Goal: Task Accomplishment & Management: Complete application form

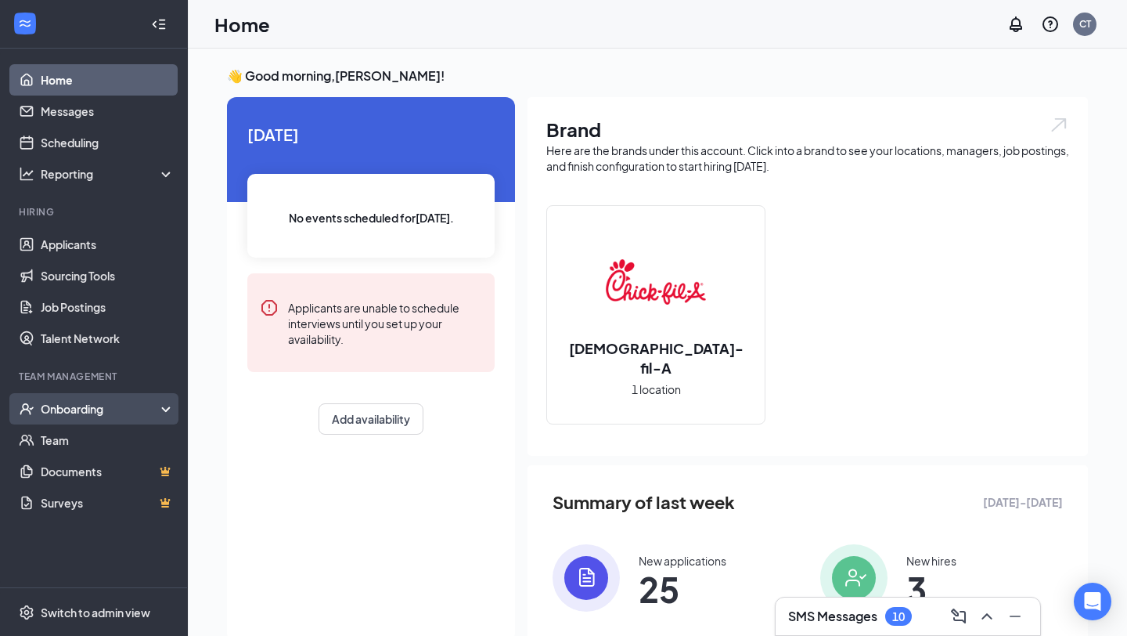
click at [70, 405] on div "Onboarding" at bounding box center [101, 409] width 121 height 16
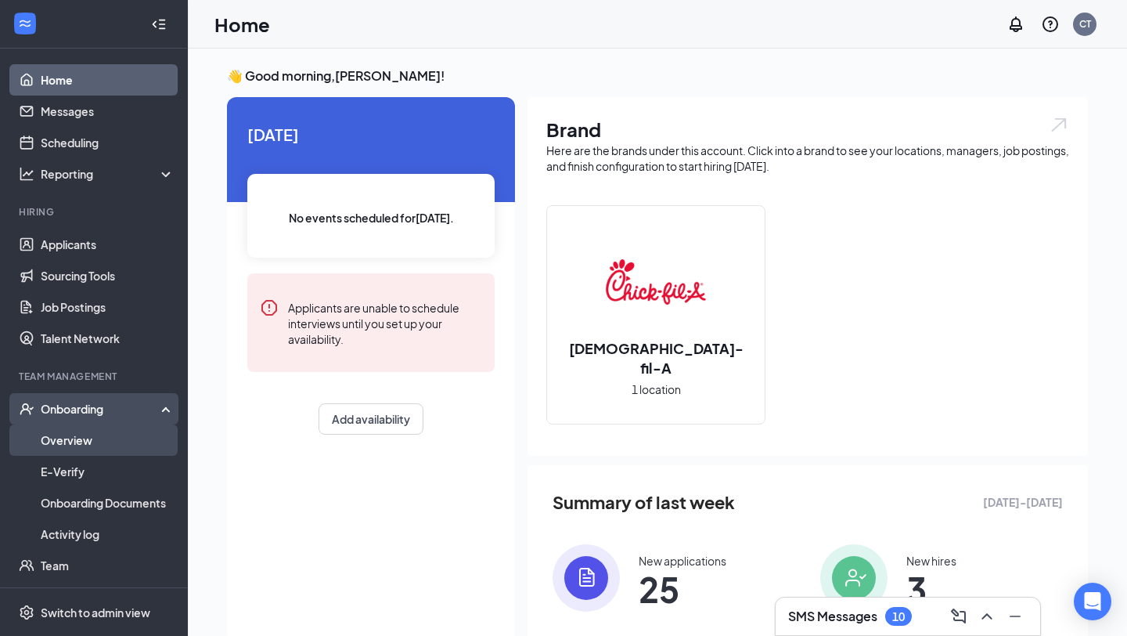
click at [74, 445] on link "Overview" at bounding box center [108, 439] width 134 height 31
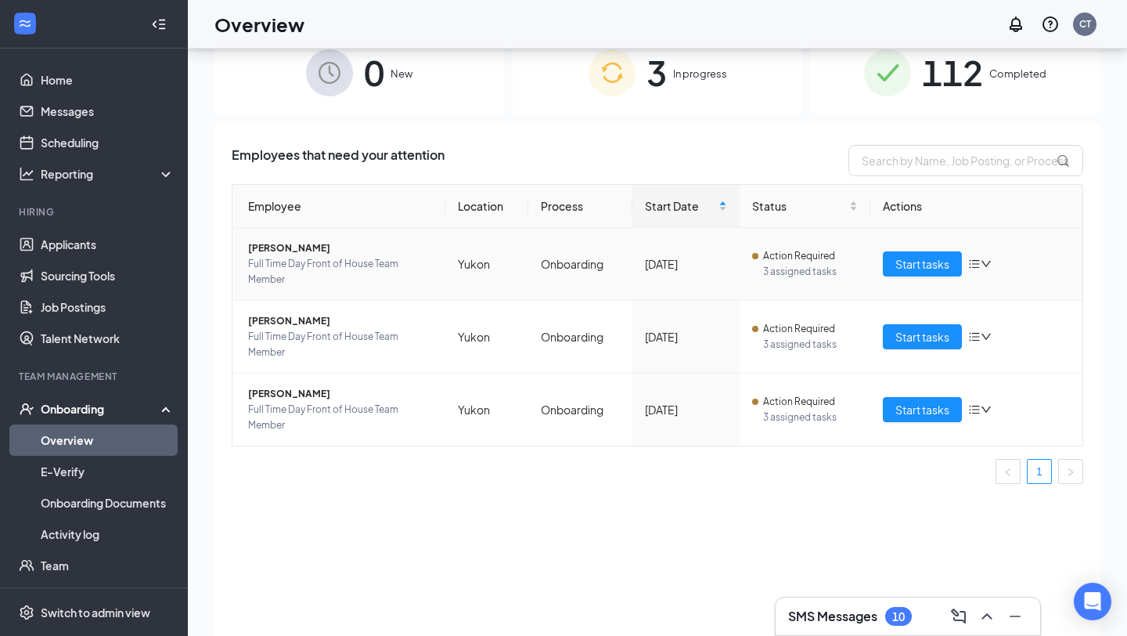
scroll to position [70, 0]
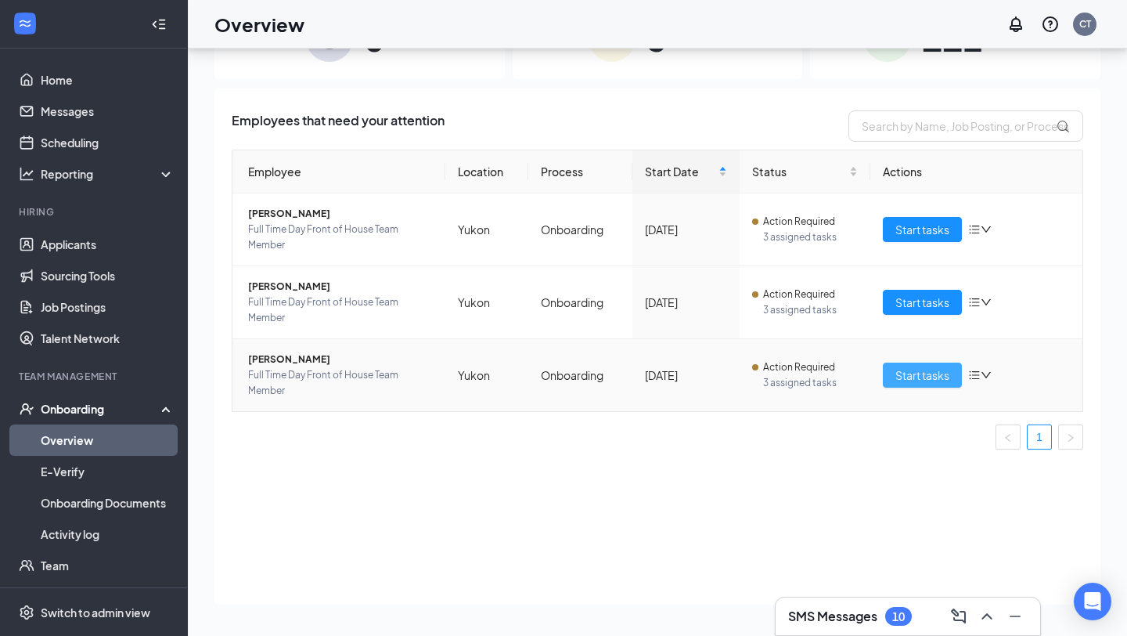
click at [904, 370] on span "Start tasks" at bounding box center [923, 374] width 54 height 17
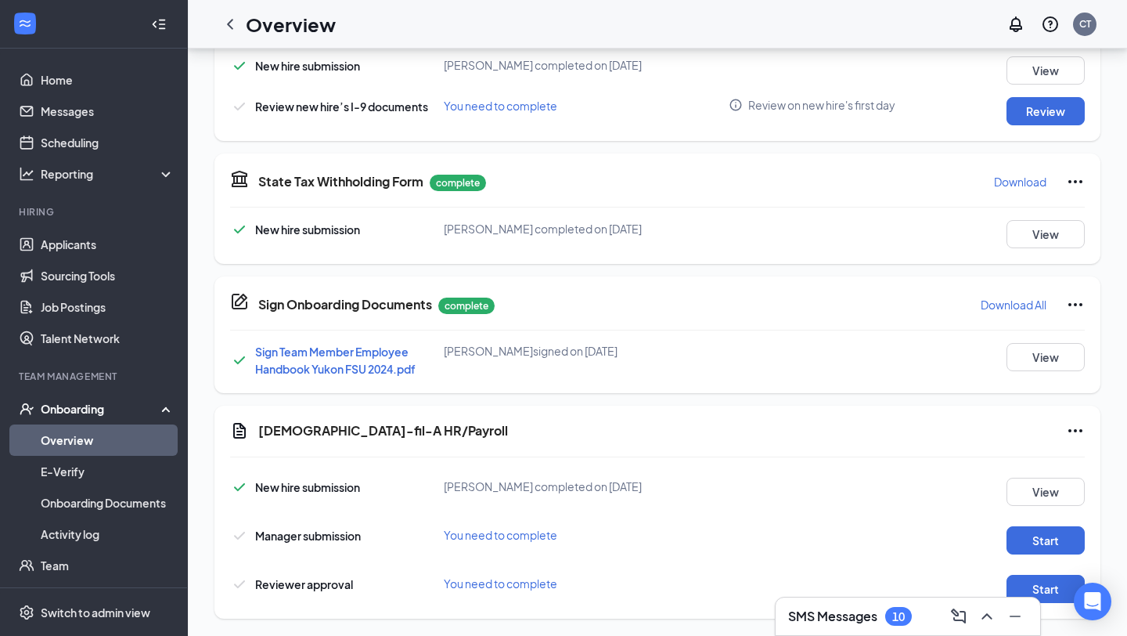
scroll to position [550, 0]
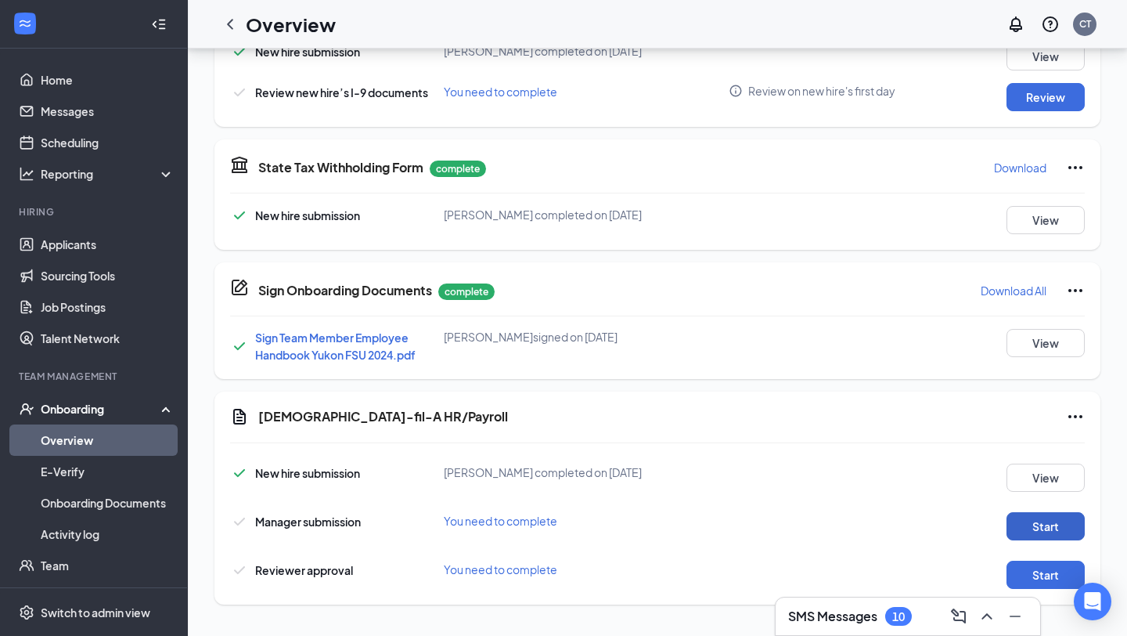
click at [1048, 523] on button "Start" at bounding box center [1046, 526] width 78 height 28
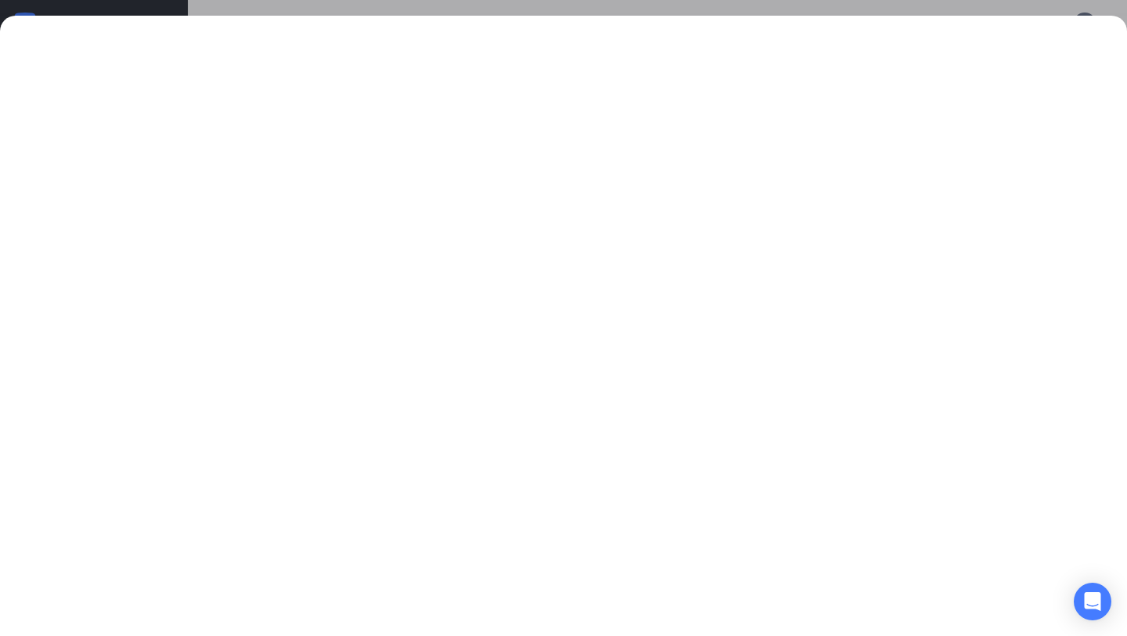
click at [306, 3] on div at bounding box center [563, 318] width 1127 height 636
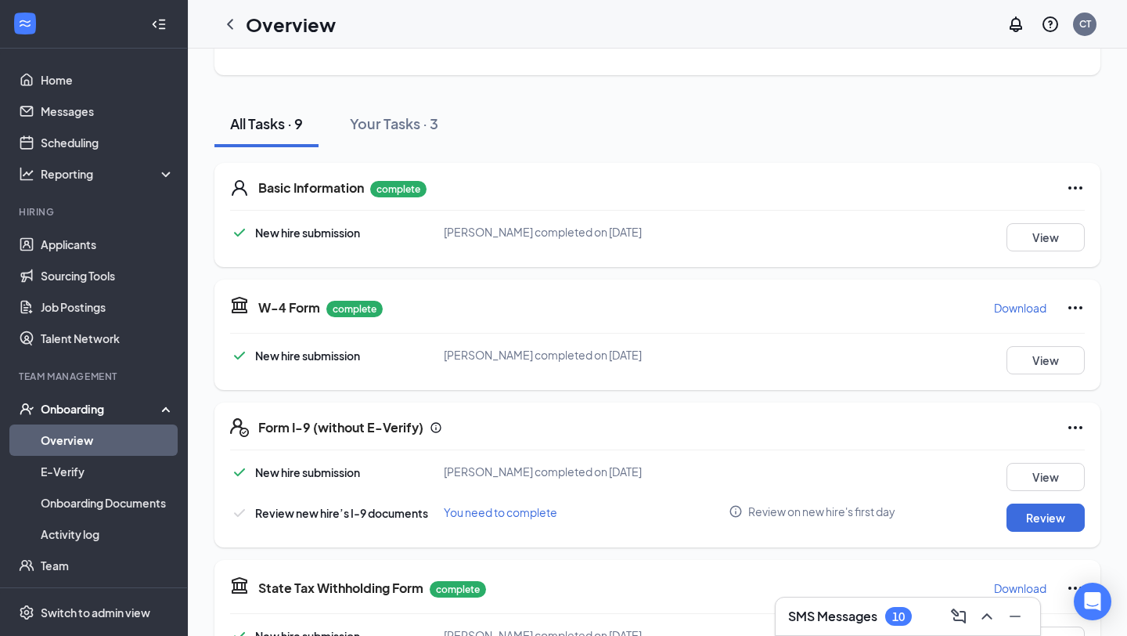
scroll to position [0, 0]
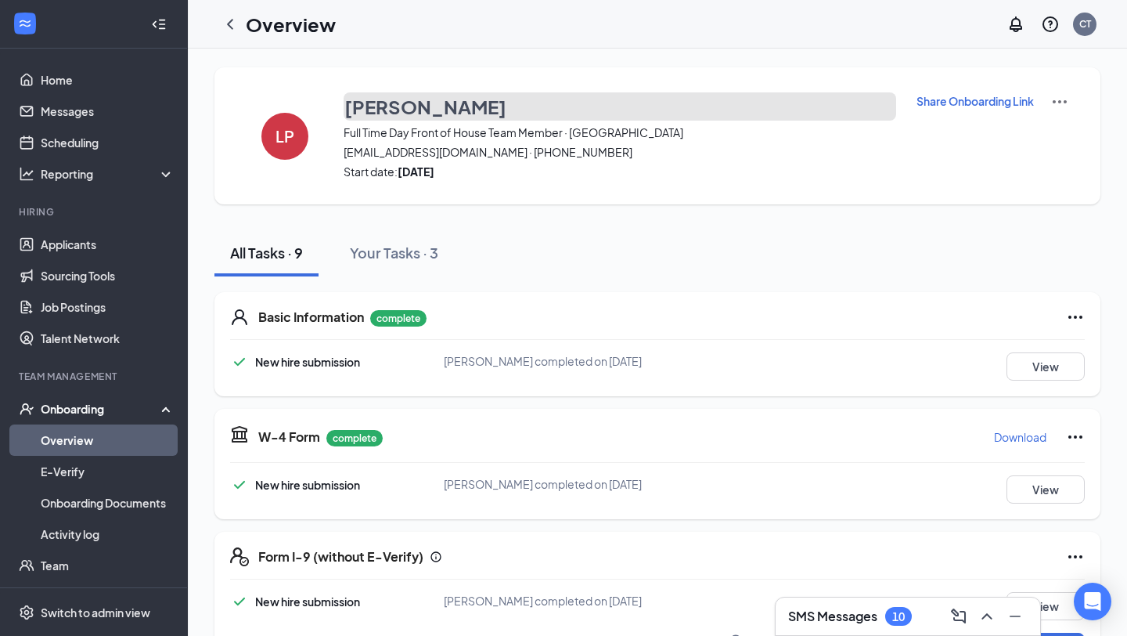
click at [410, 103] on h3 "[PERSON_NAME]" at bounding box center [425, 106] width 162 height 27
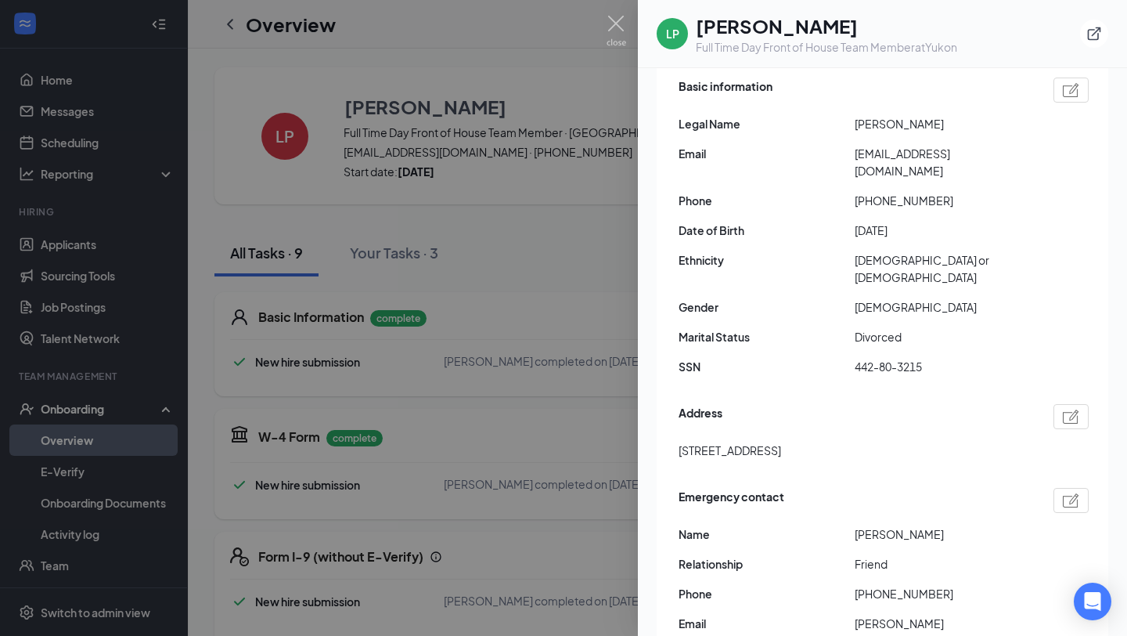
scroll to position [60, 0]
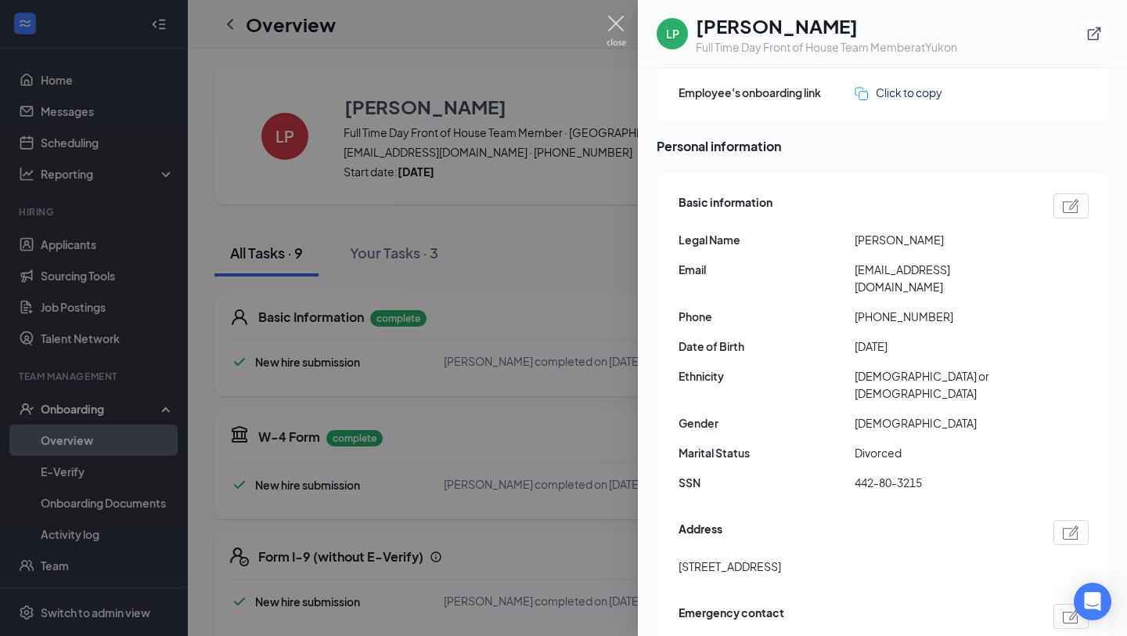
click at [618, 26] on img at bounding box center [617, 31] width 20 height 31
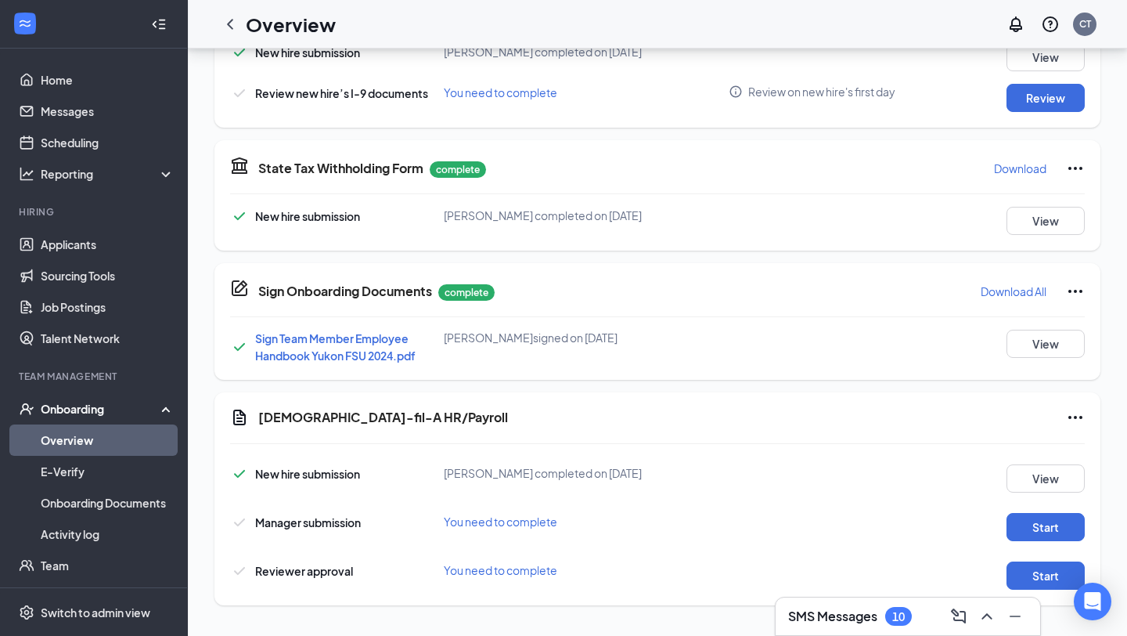
scroll to position [550, 0]
click at [1027, 528] on button "Start" at bounding box center [1046, 526] width 78 height 28
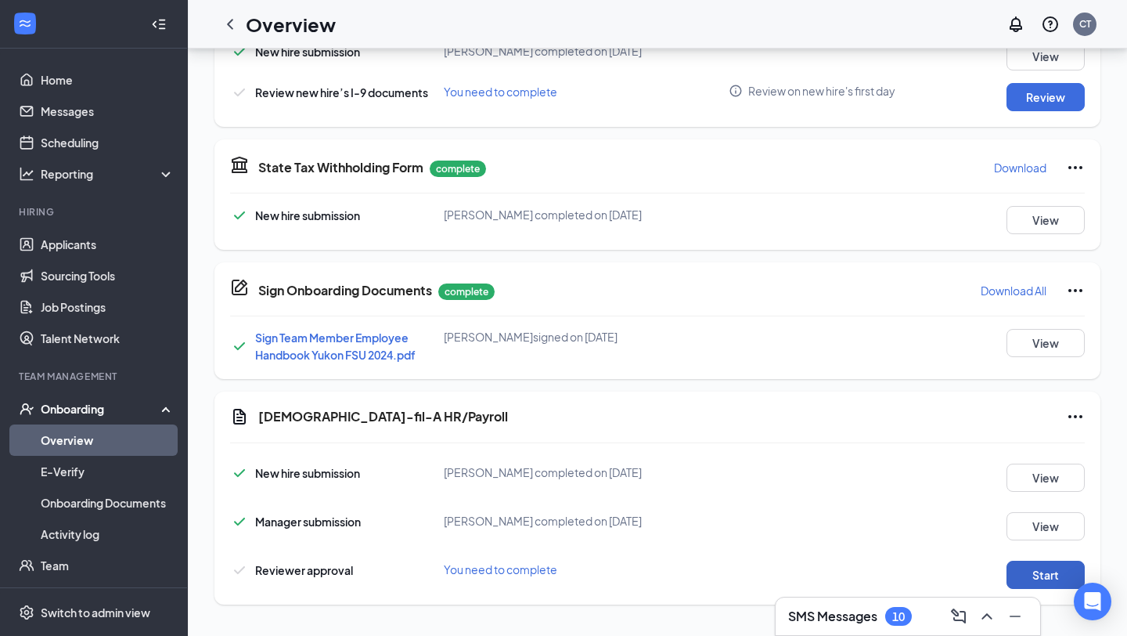
click at [1035, 570] on button "Start" at bounding box center [1046, 575] width 78 height 28
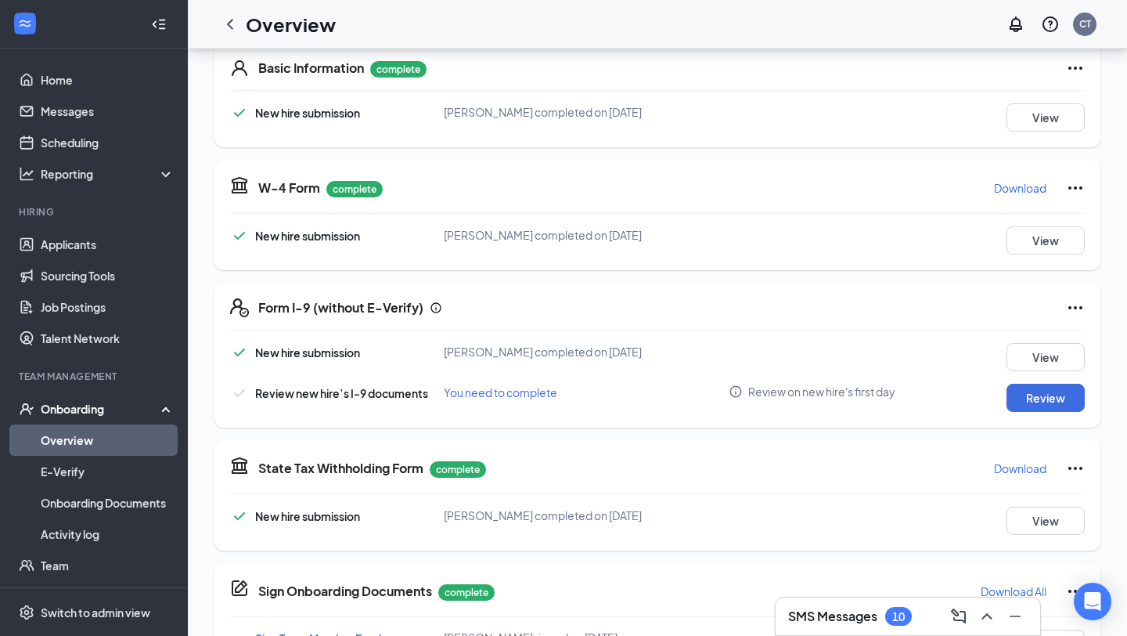
scroll to position [237, 0]
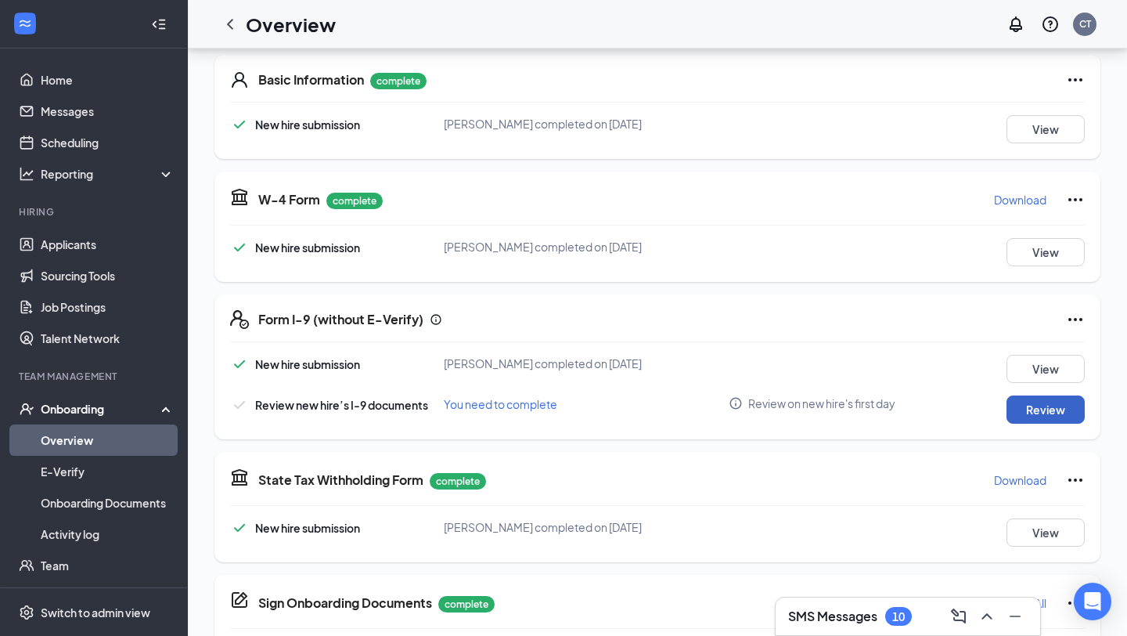
click at [1039, 406] on button "Review" at bounding box center [1046, 409] width 78 height 28
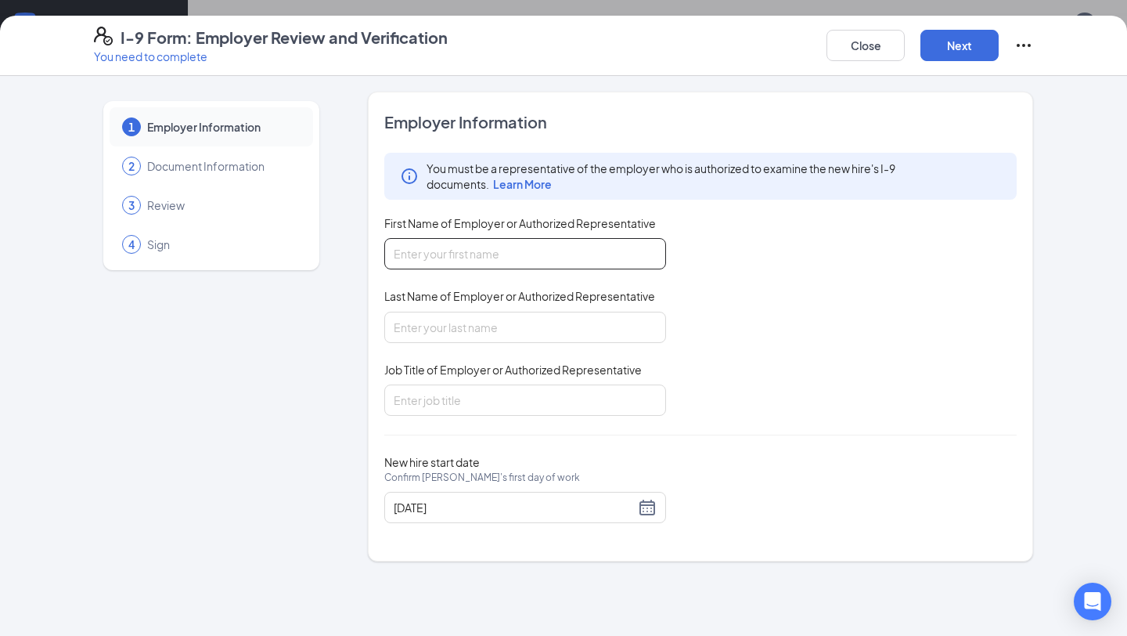
click at [500, 255] on input "First Name of Employer or Authorized Representative" at bounding box center [525, 253] width 282 height 31
type input "[PERSON_NAME]"
type input "Thorgmorton"
click at [463, 406] on input "Job Title of Employer or Authorized Representative" at bounding box center [525, 399] width 282 height 31
type input "Training Director"
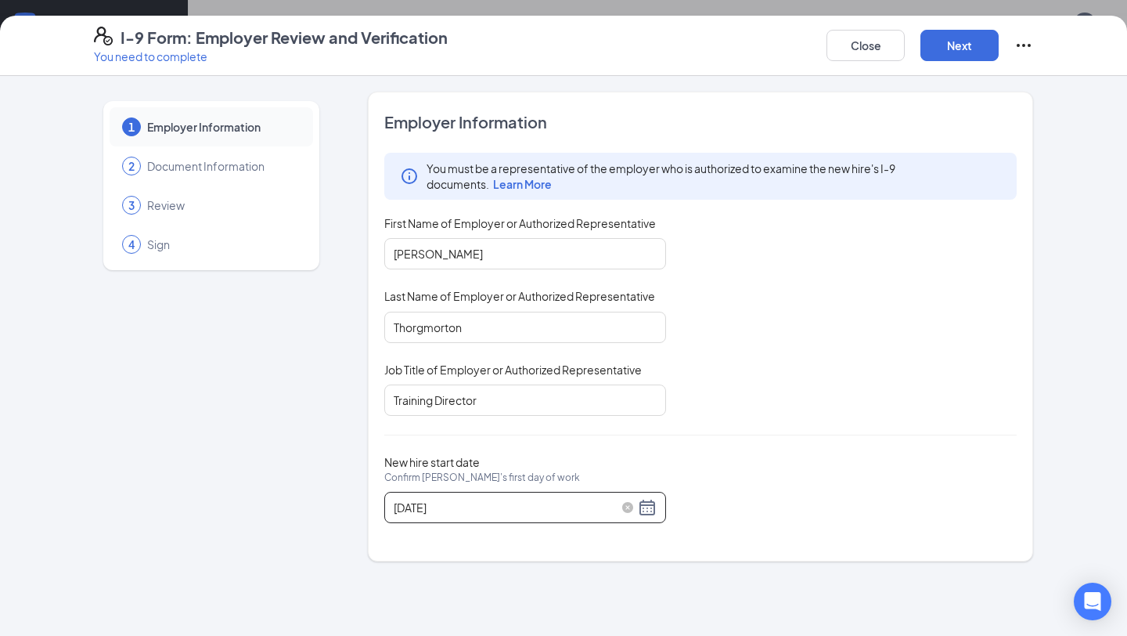
click at [645, 510] on div "[DATE]" at bounding box center [525, 507] width 263 height 19
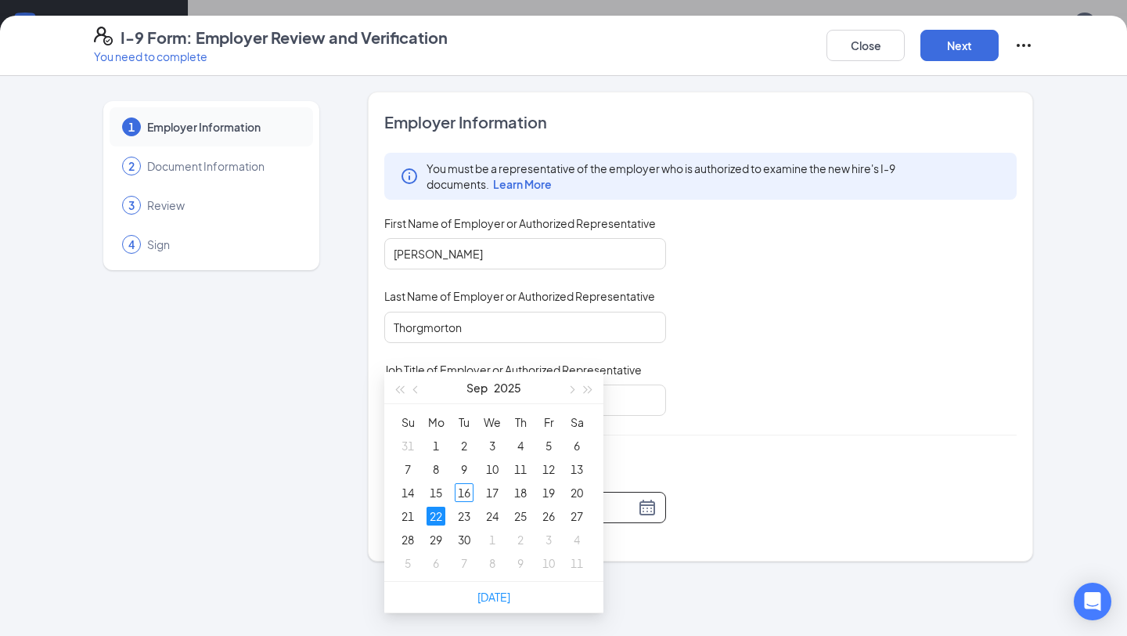
scroll to position [395, 0]
type input "[DATE]"
click at [469, 488] on div "16" at bounding box center [464, 490] width 19 height 19
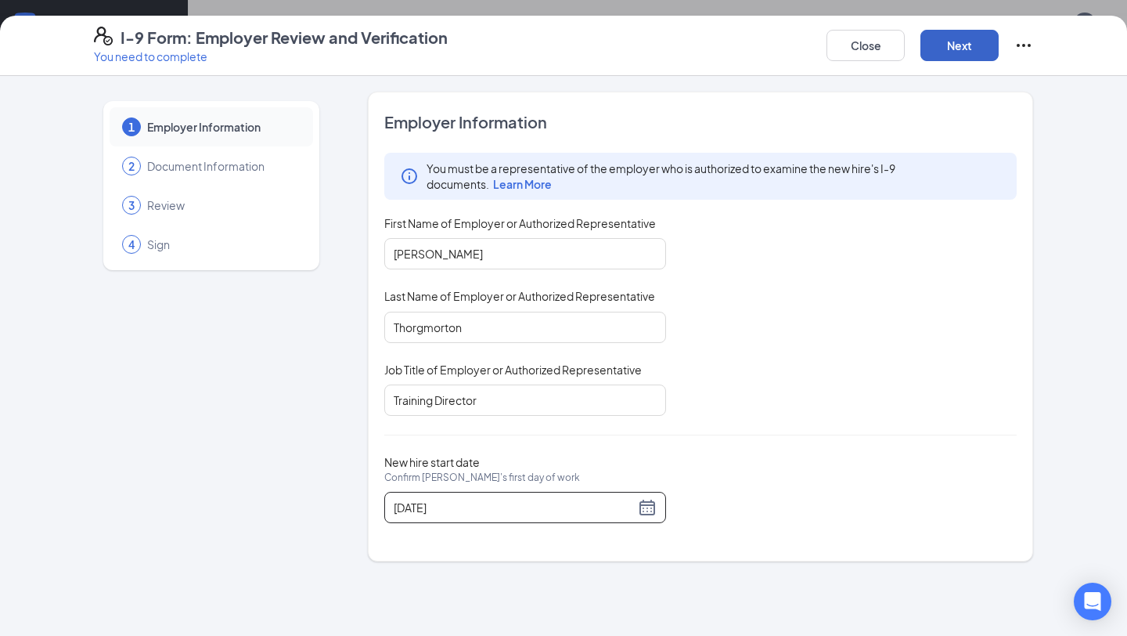
click at [961, 44] on button "Next" at bounding box center [960, 45] width 78 height 31
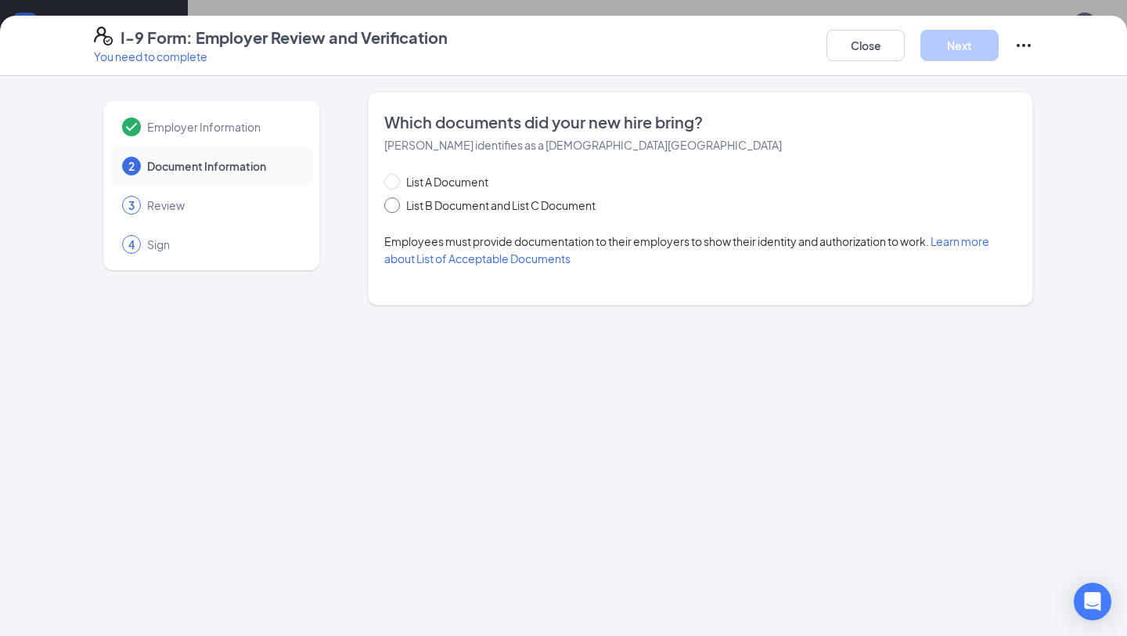
click at [391, 204] on input "List B Document and List C Document" at bounding box center [389, 202] width 11 height 11
radio input "true"
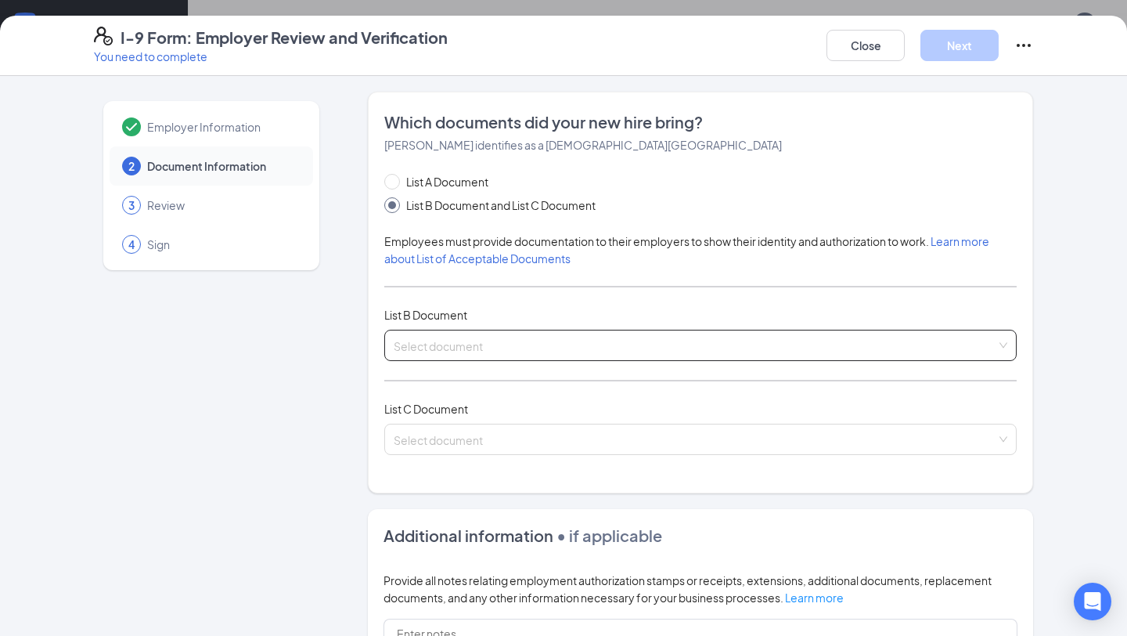
click at [417, 340] on input "search" at bounding box center [695, 341] width 603 height 23
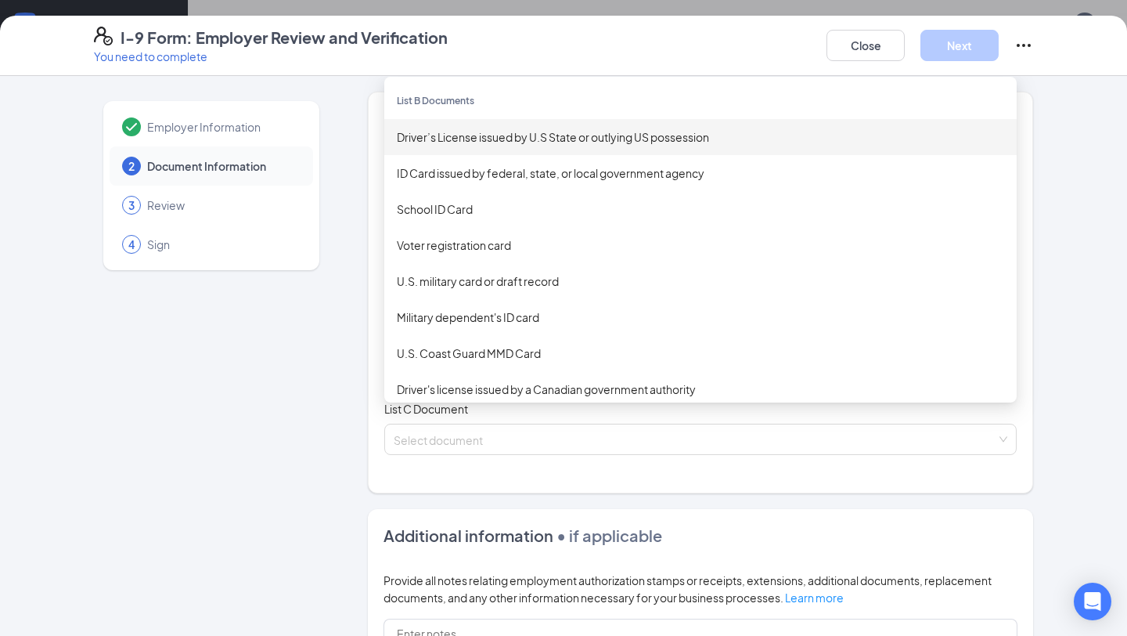
click at [495, 137] on div "Driver’s License issued by U.S State or outlying US possession" at bounding box center [701, 136] width 608 height 17
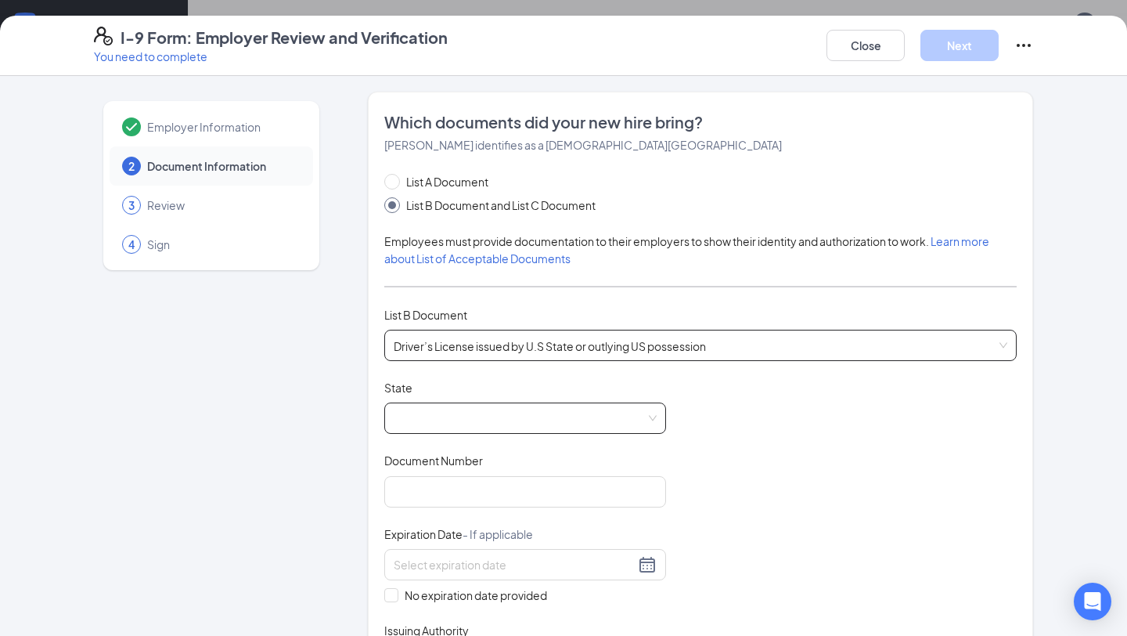
click at [489, 424] on span at bounding box center [525, 418] width 263 height 30
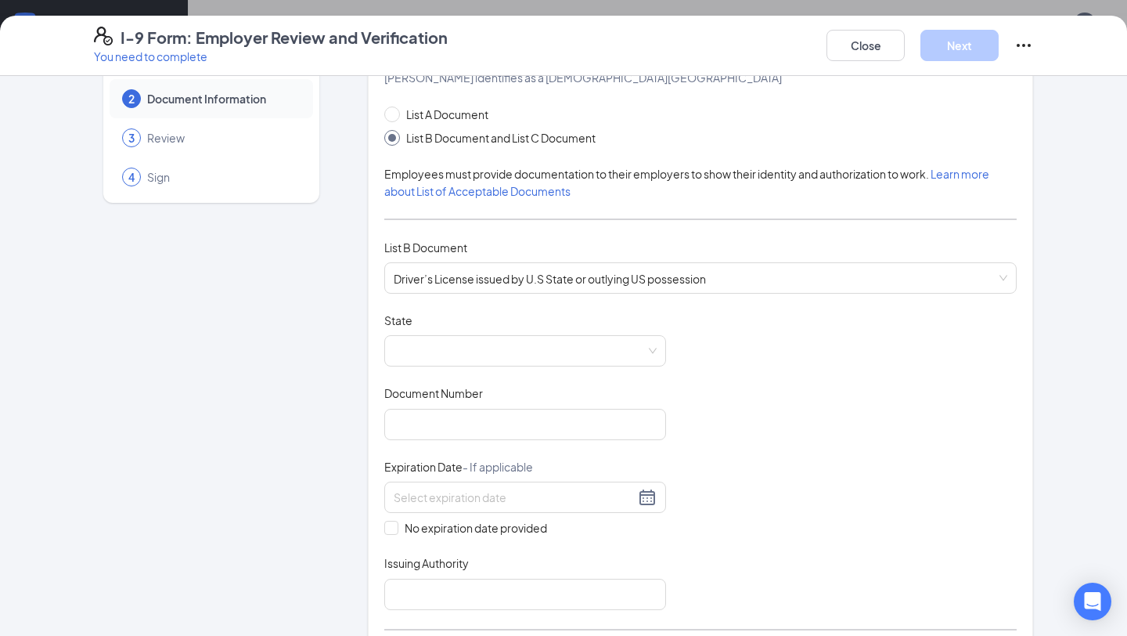
scroll to position [69, 0]
click at [464, 357] on span at bounding box center [525, 349] width 263 height 30
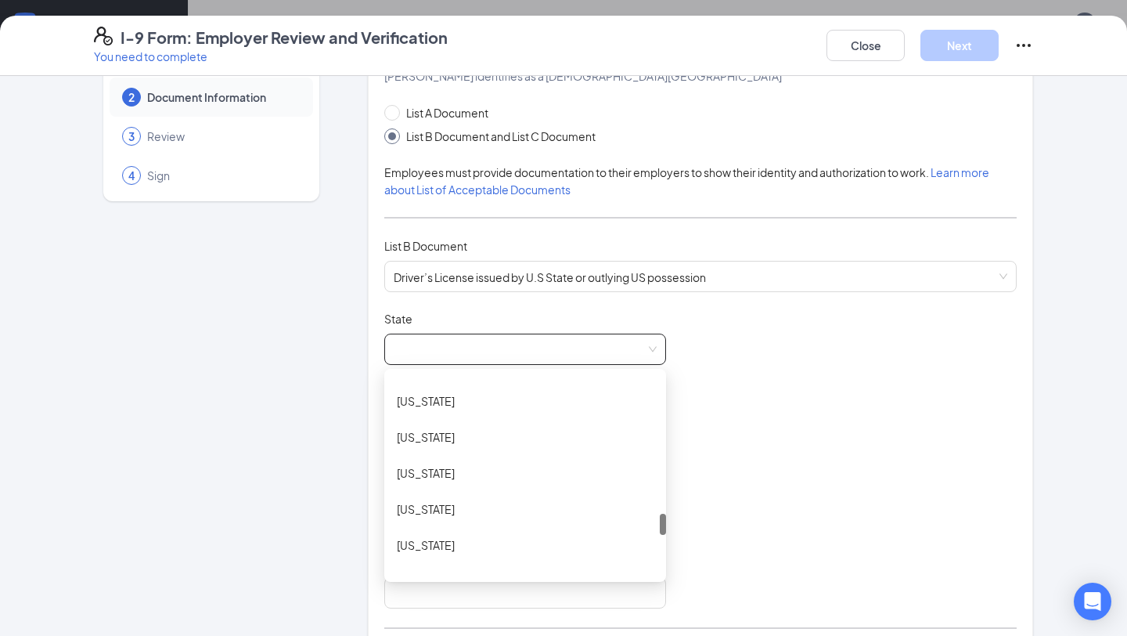
scroll to position [1293, 0]
click at [438, 508] on div "[US_STATE]" at bounding box center [525, 504] width 257 height 17
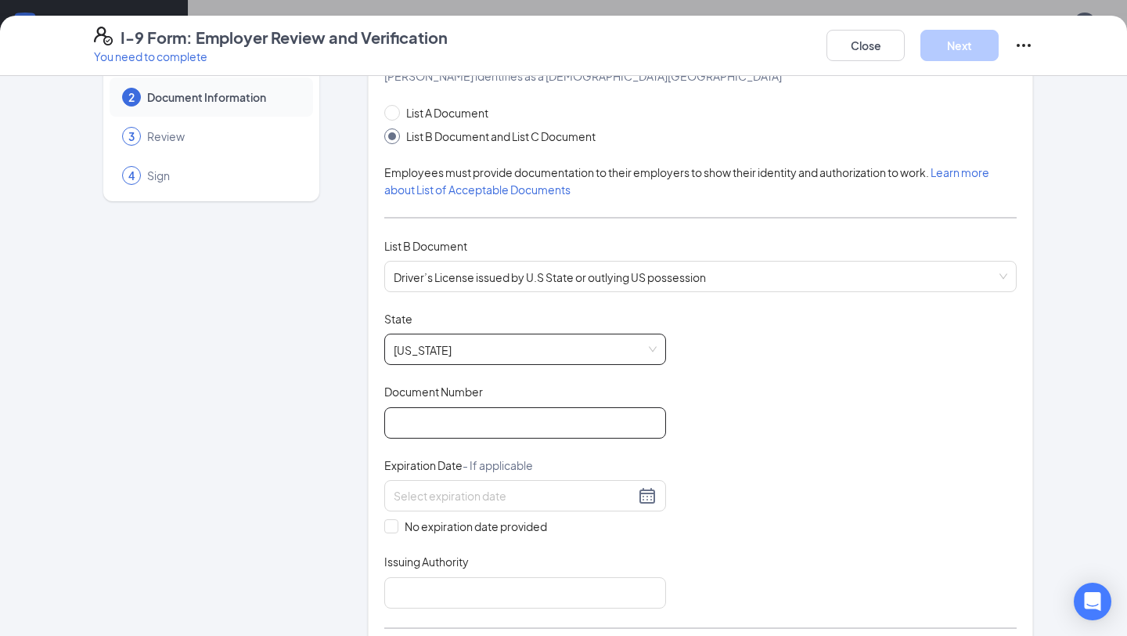
click at [438, 422] on input "Document Number" at bounding box center [525, 422] width 282 height 31
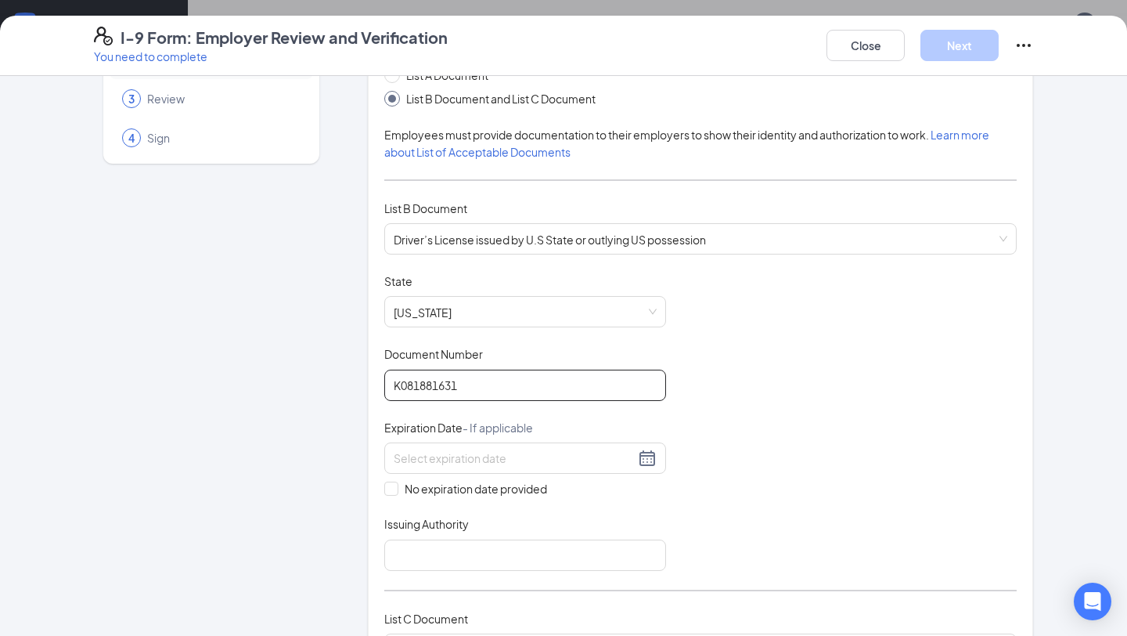
scroll to position [109, 0]
type input "K081881631"
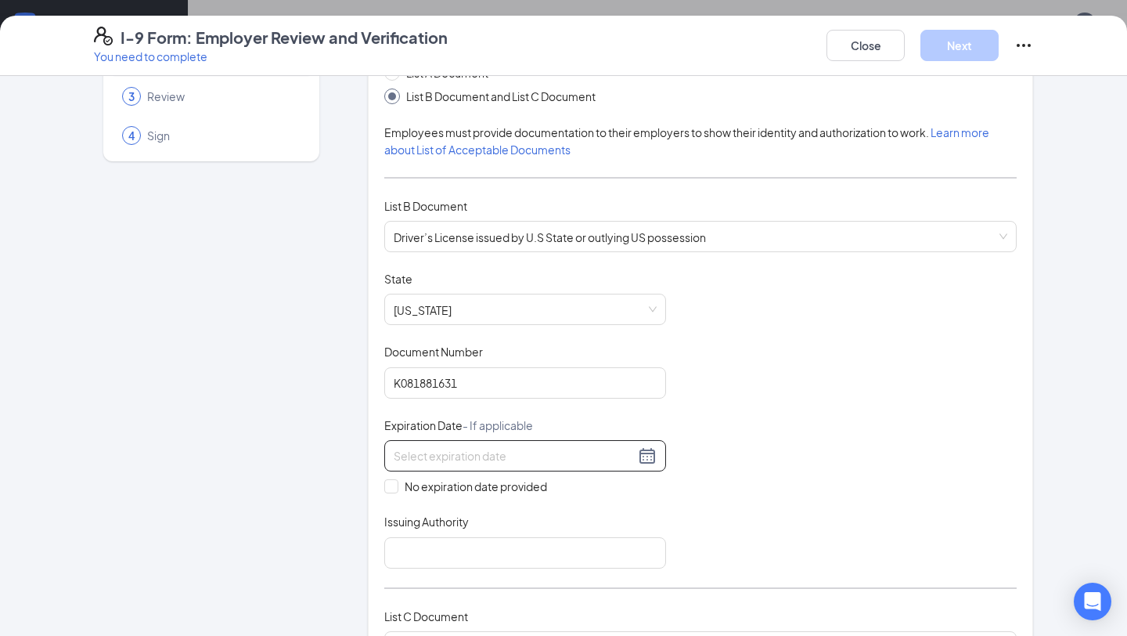
click at [645, 455] on div at bounding box center [525, 455] width 263 height 19
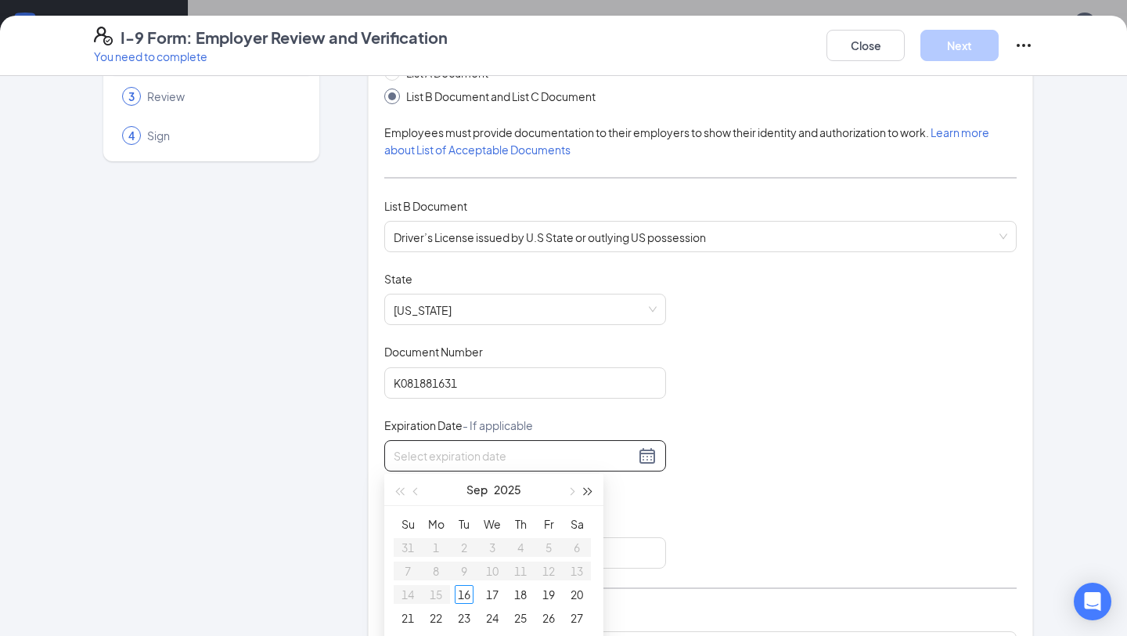
click at [586, 487] on span "button" at bounding box center [589, 491] width 8 height 8
type input "[DATE]"
click at [417, 489] on span "button" at bounding box center [417, 491] width 8 height 8
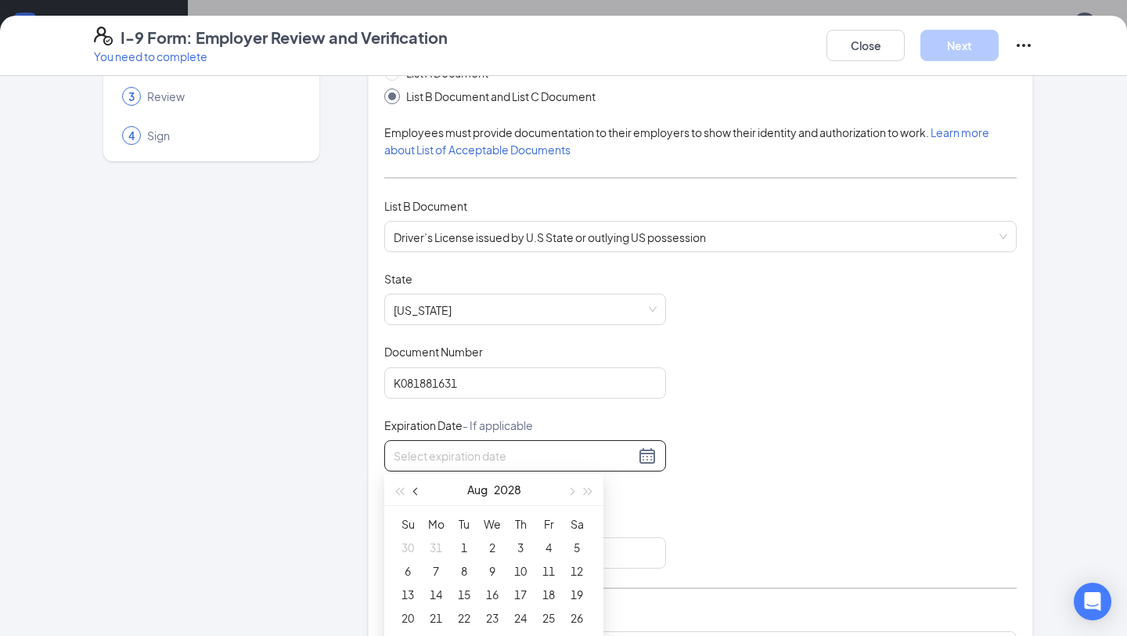
click at [417, 489] on span "button" at bounding box center [417, 491] width 8 height 8
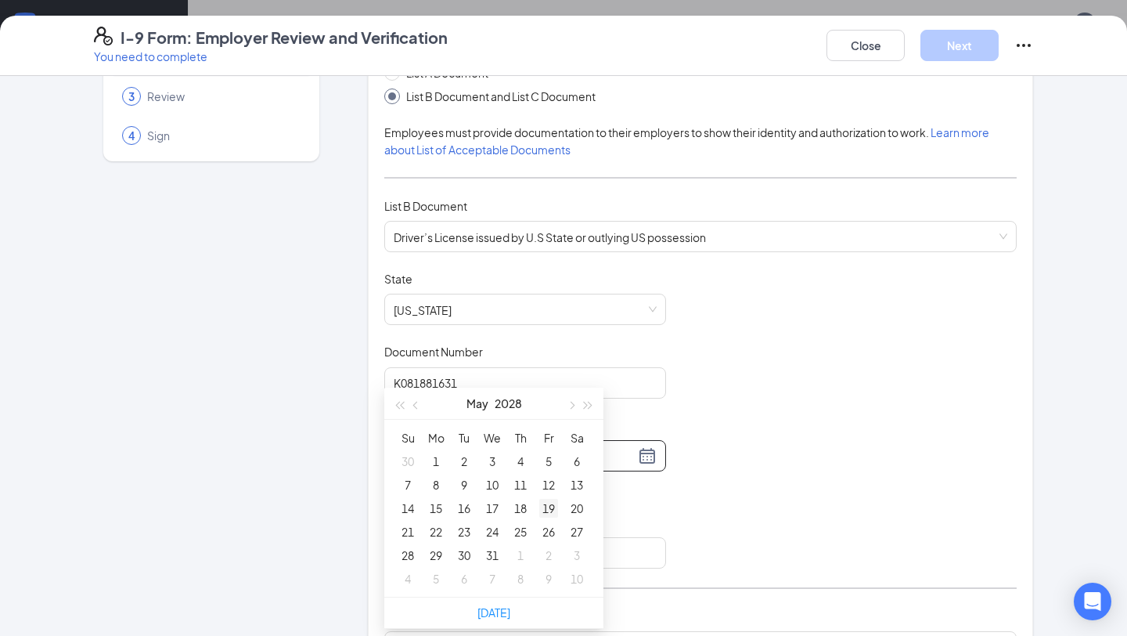
scroll to position [482, 0]
type input "[DATE]"
click at [492, 554] on div "31" at bounding box center [492, 553] width 19 height 19
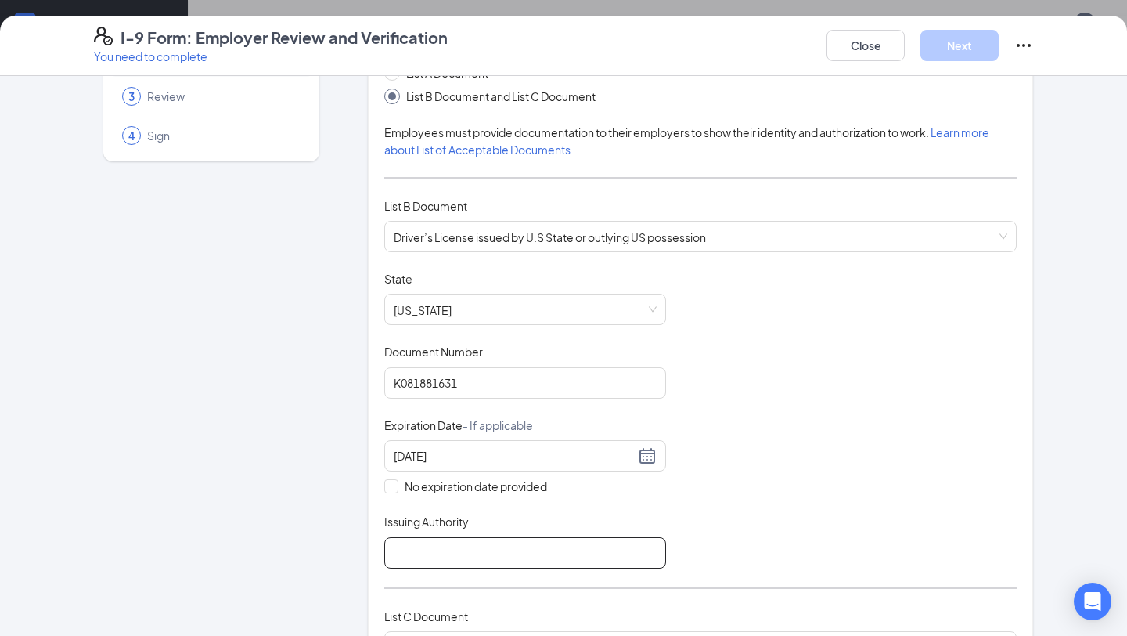
click at [455, 548] on input "Issuing Authority" at bounding box center [525, 552] width 282 height 31
type input "OK"
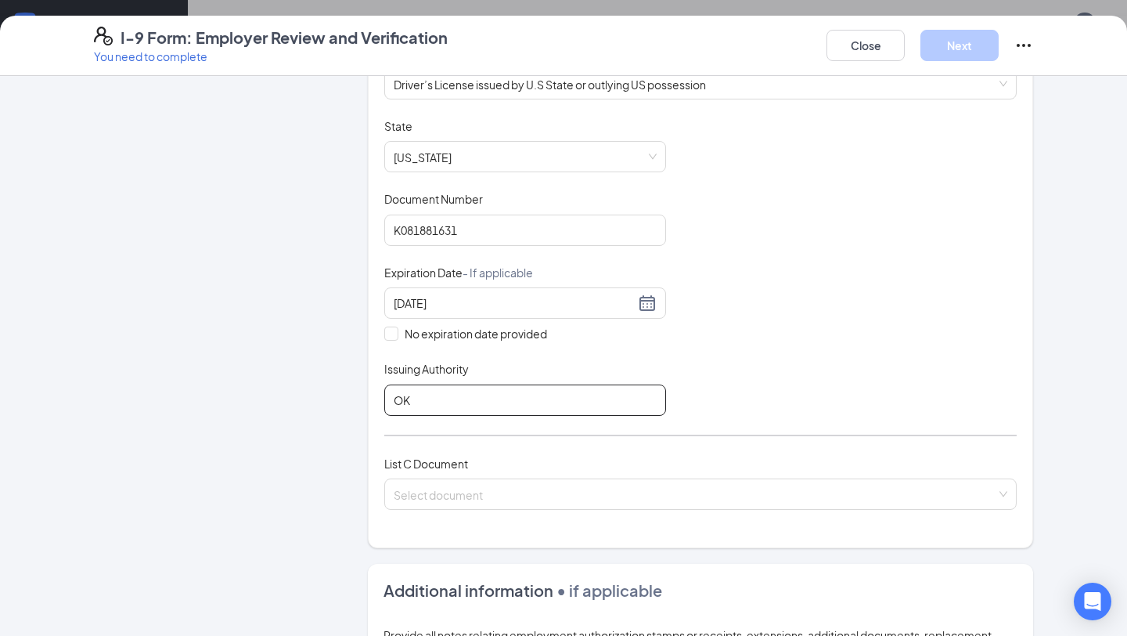
scroll to position [274, 0]
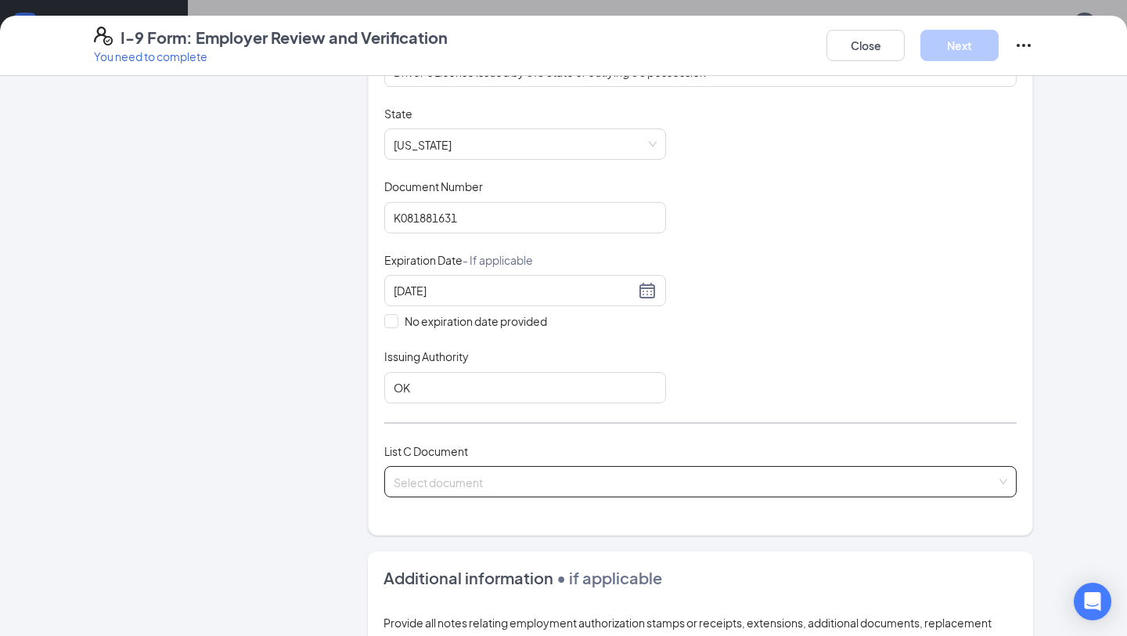
click at [459, 477] on input "search" at bounding box center [695, 478] width 603 height 23
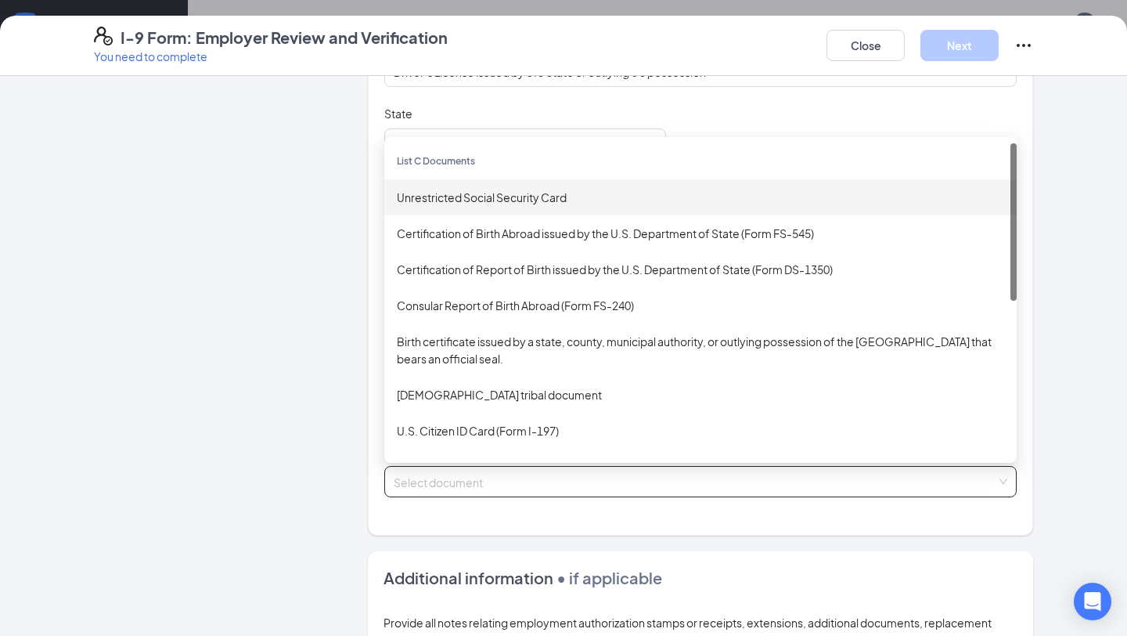
click at [457, 204] on div "Unrestricted Social Security Card" at bounding box center [700, 197] width 633 height 36
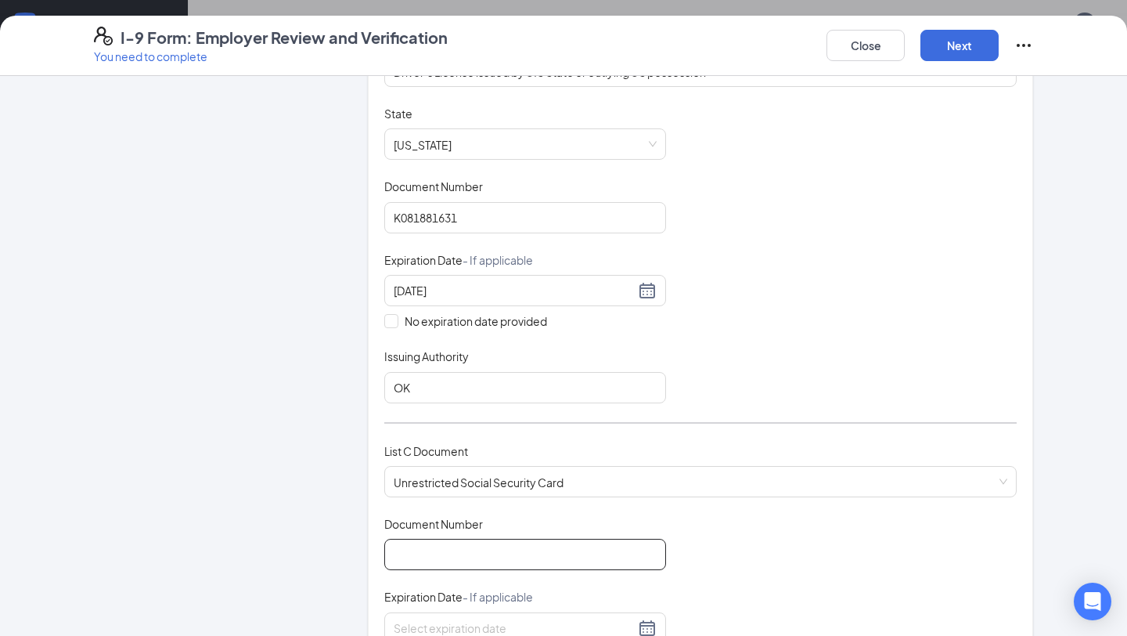
click at [459, 548] on input "Document Number" at bounding box center [525, 554] width 282 height 31
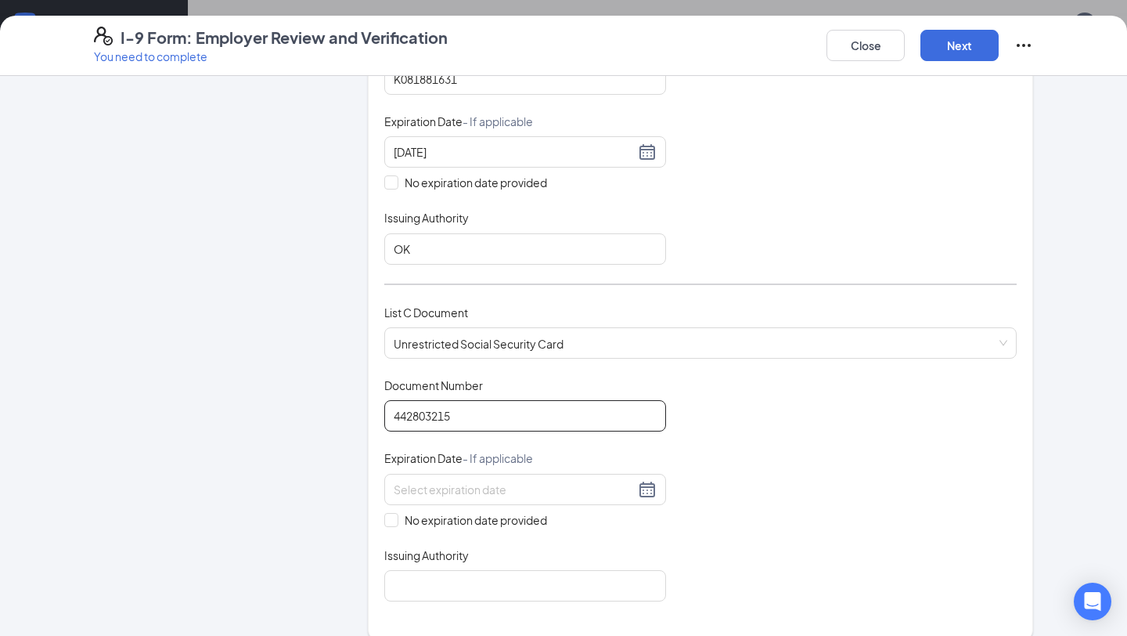
scroll to position [419, 0]
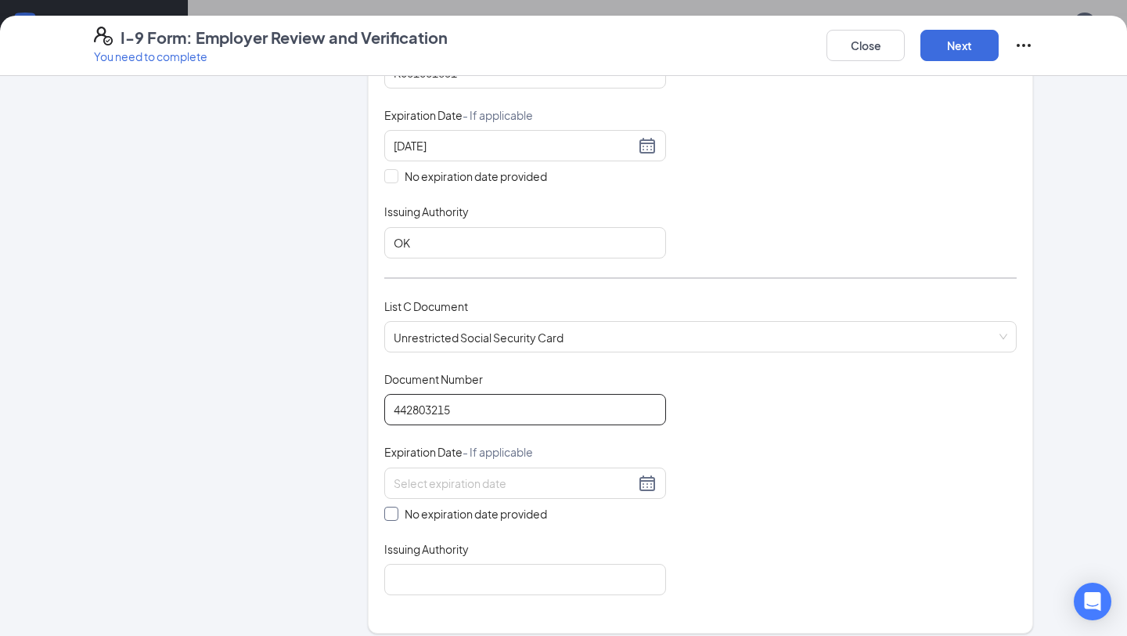
type input "442803215"
click at [395, 507] on input "No expiration date provided" at bounding box center [389, 512] width 11 height 11
checkbox input "true"
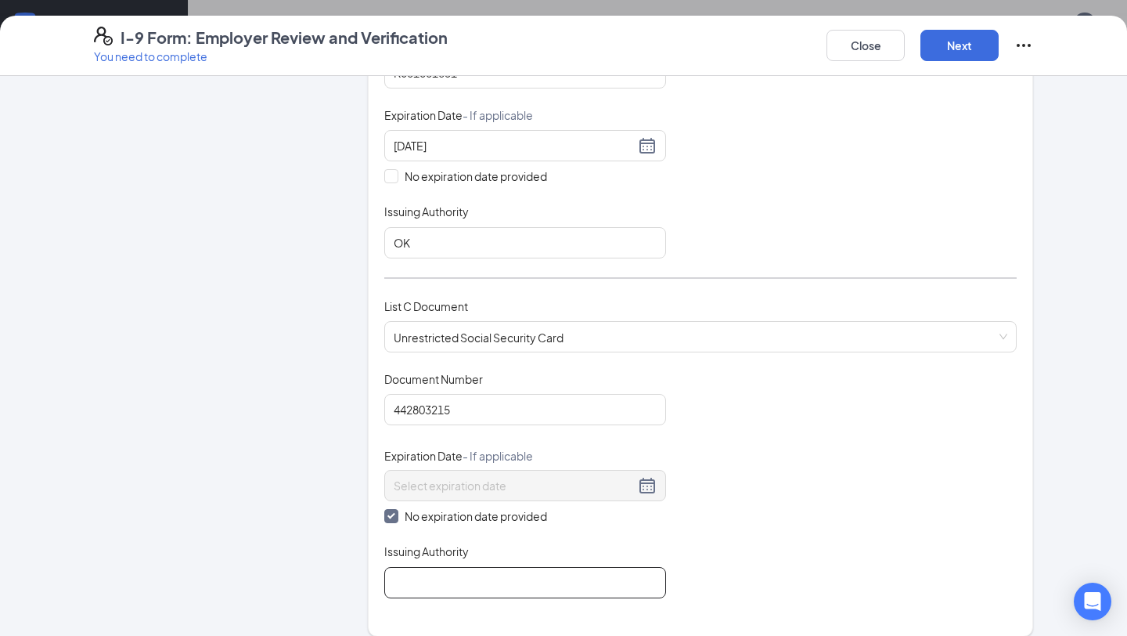
click at [411, 572] on input "Issuing Authority" at bounding box center [525, 582] width 282 height 31
type input "Social Security Admin"
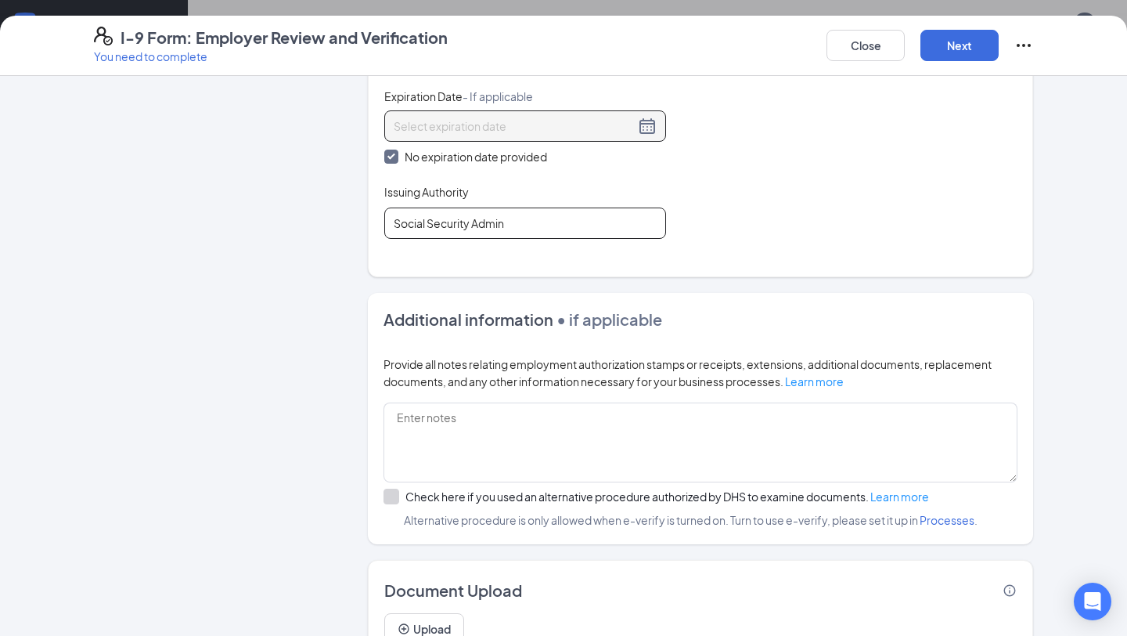
scroll to position [785, 0]
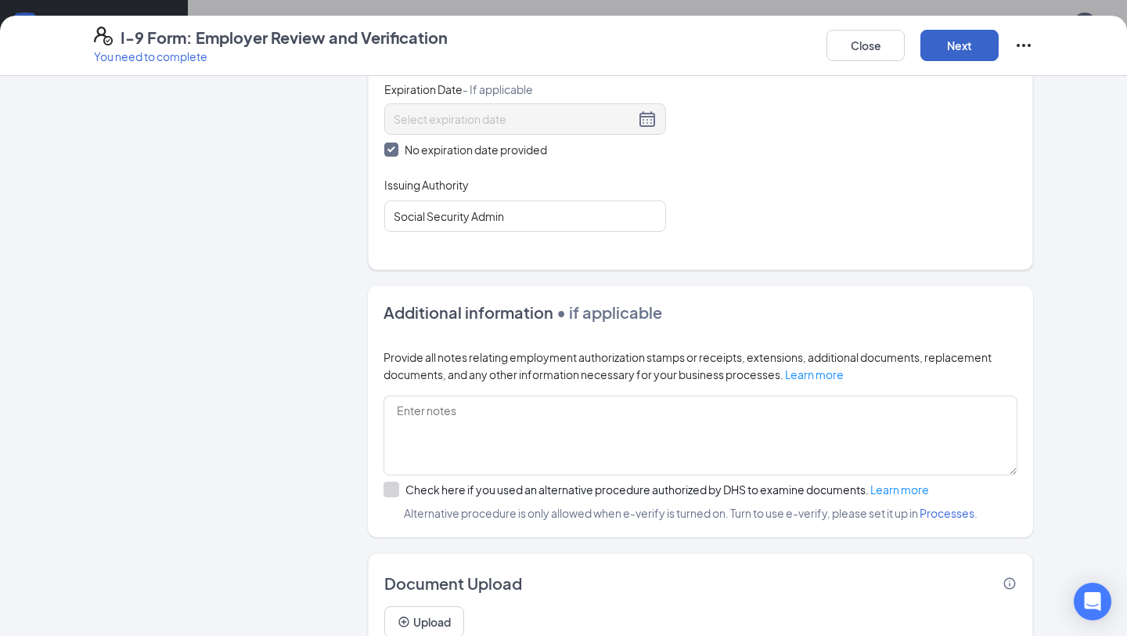
click at [965, 43] on button "Next" at bounding box center [960, 45] width 78 height 31
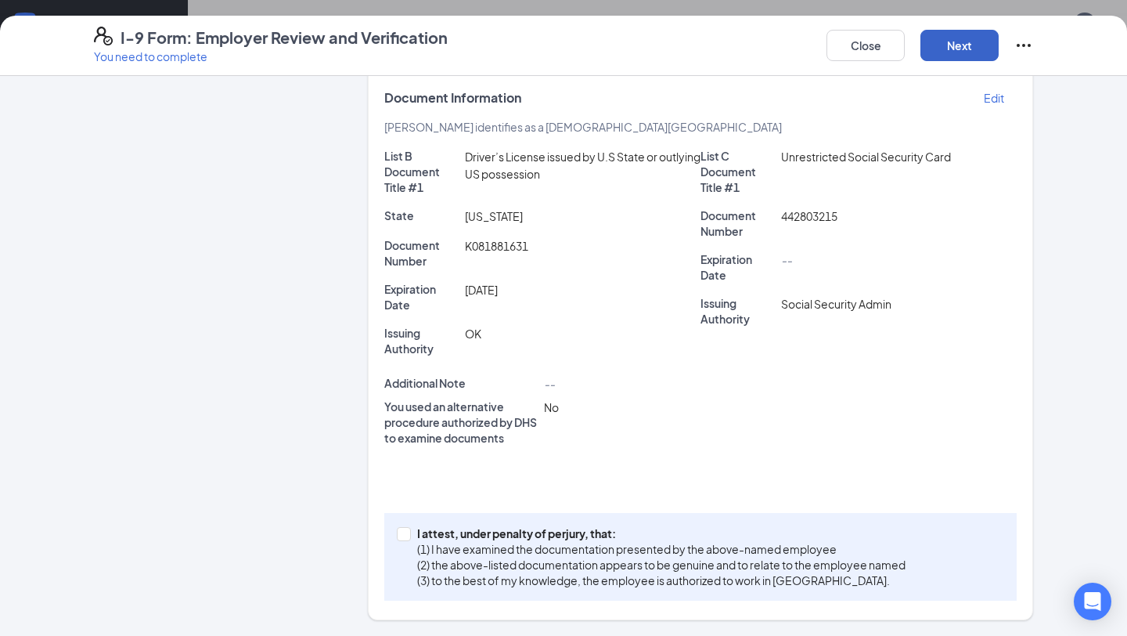
scroll to position [280, 0]
click at [402, 536] on input "I attest, under penalty of [PERSON_NAME], that: (1) I have examined the documen…" at bounding box center [402, 533] width 11 height 11
checkbox input "true"
click at [970, 49] on button "Next" at bounding box center [960, 45] width 78 height 31
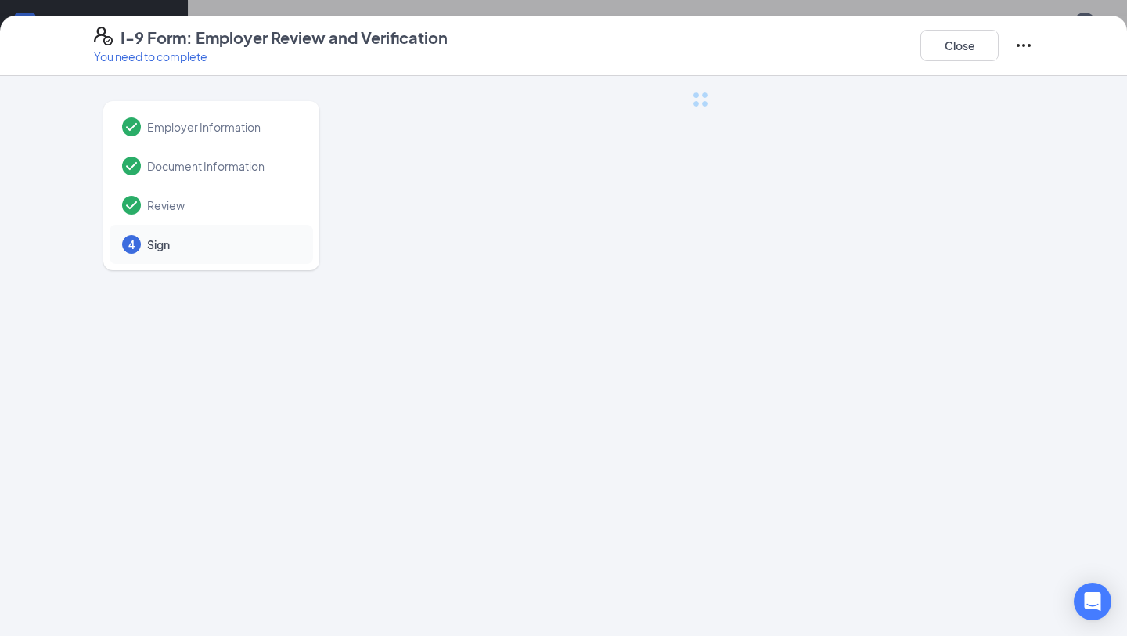
scroll to position [0, 0]
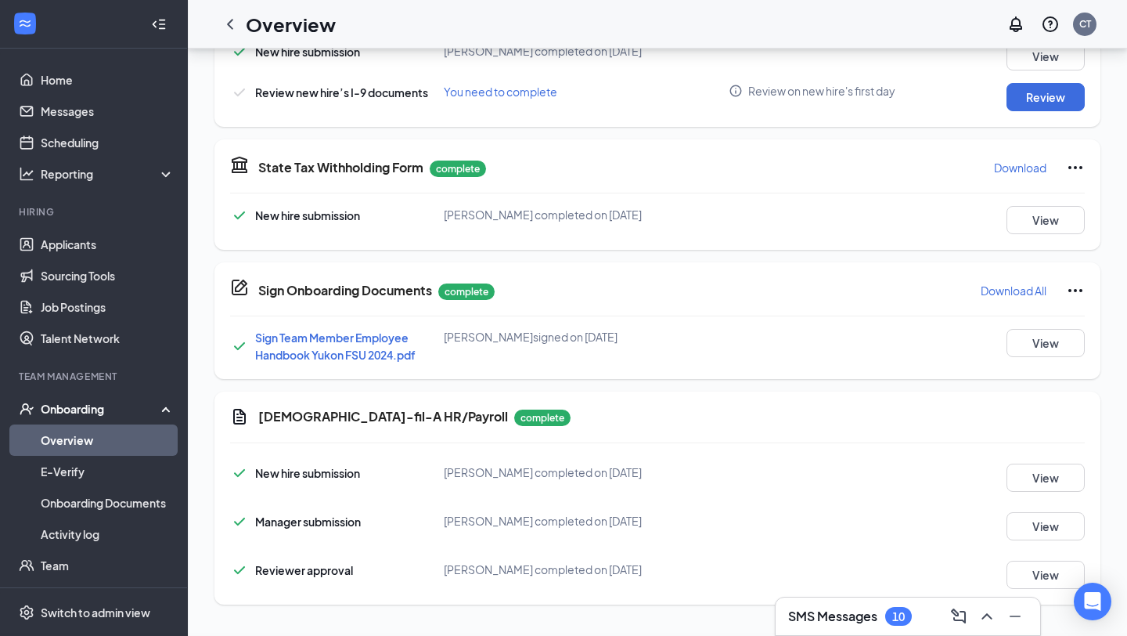
click at [570, 231] on div "I-9 Form: Employer Review and Verification You need to complete Close Employer …" at bounding box center [563, 318] width 1127 height 636
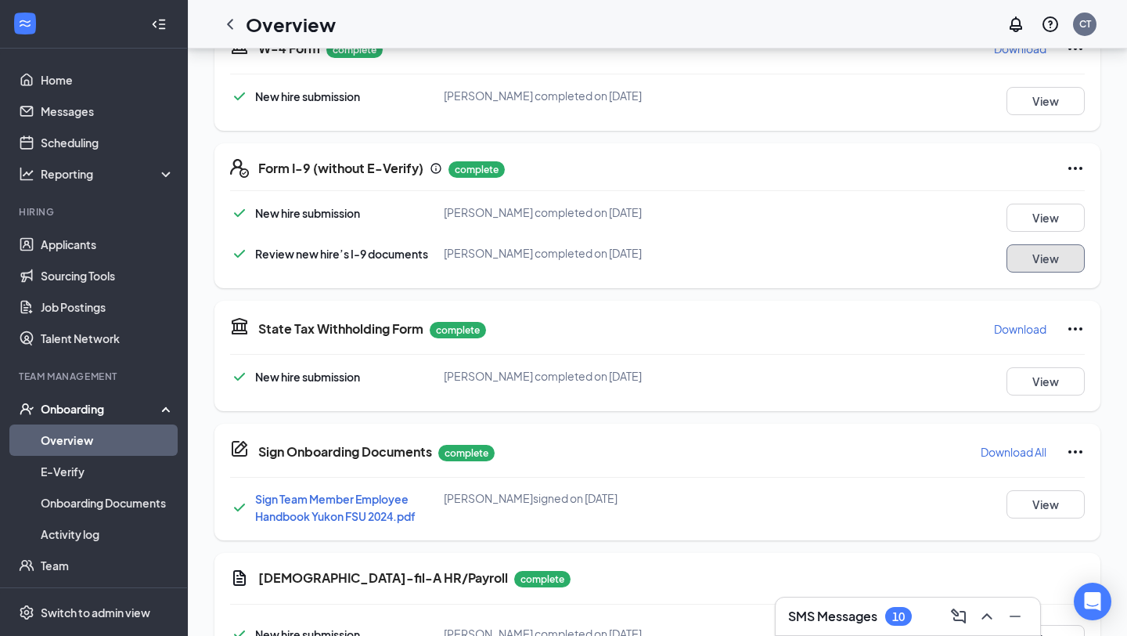
scroll to position [550, 0]
